Goal: Complete application form

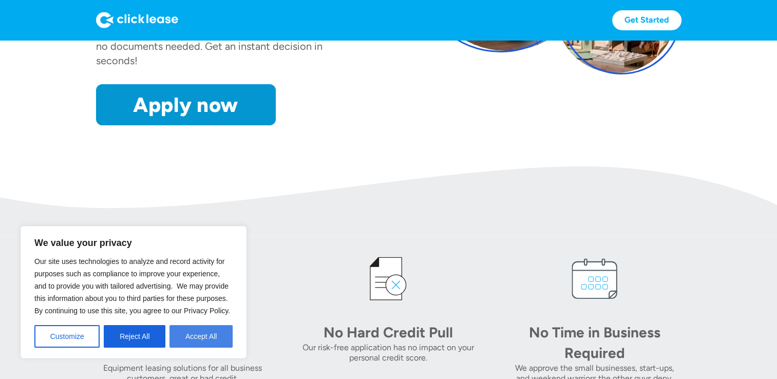
click at [196, 337] on button "Accept All" at bounding box center [201, 336] width 63 height 23
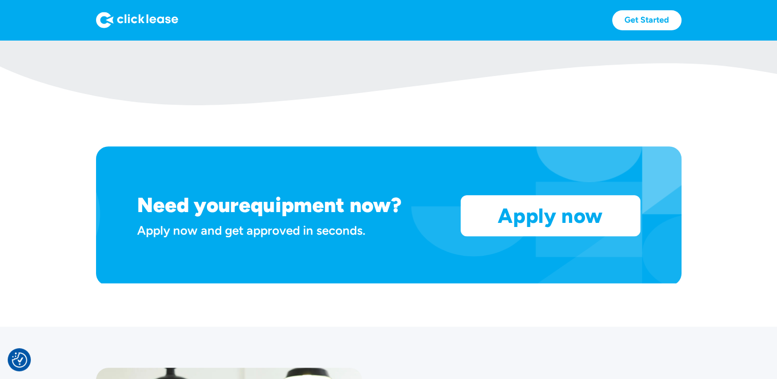
scroll to position [768, 0]
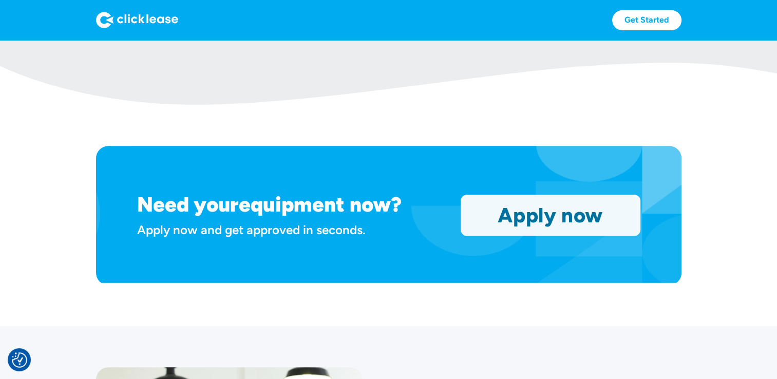
click at [499, 233] on link "Apply now" at bounding box center [550, 215] width 179 height 40
